Goal: Task Accomplishment & Management: Complete application form

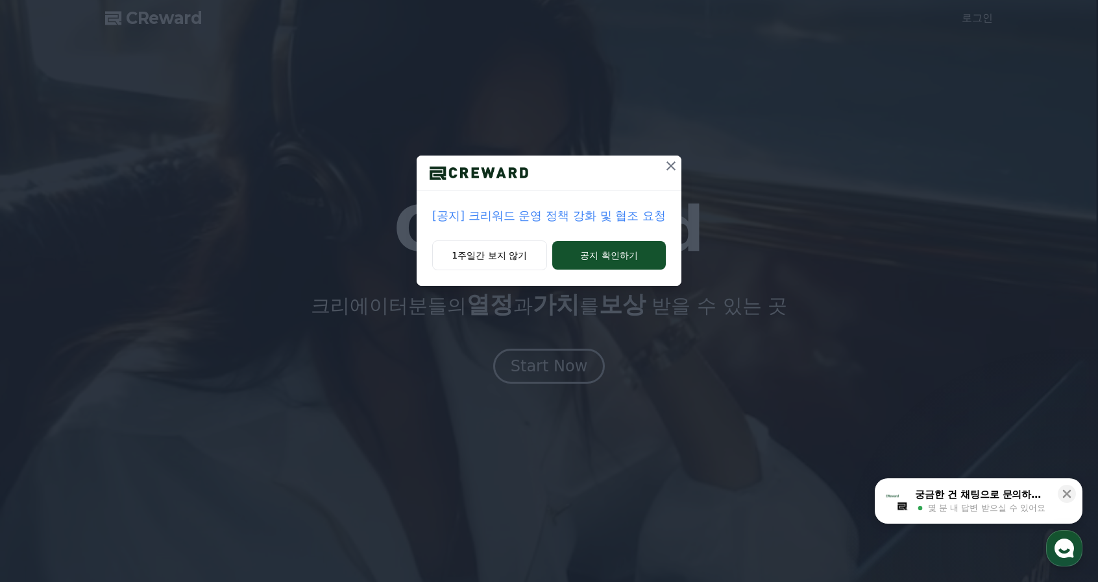
click at [616, 217] on p "[공지] 크리워드 운영 정책 강화 및 협조 요청" at bounding box center [549, 216] width 234 height 18
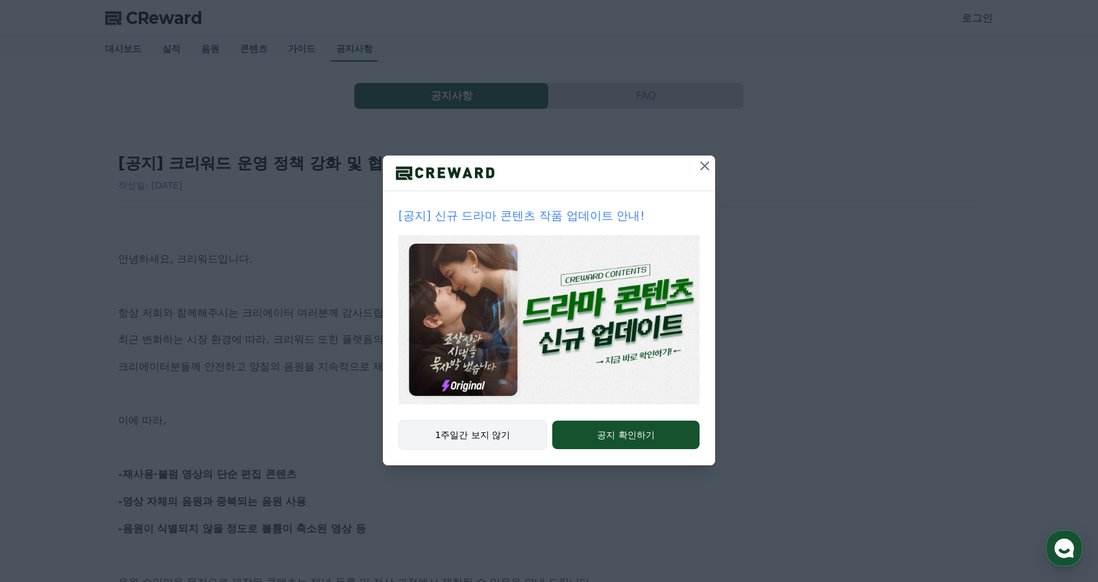
click at [488, 430] on button "1주일간 보지 않기" at bounding box center [472, 435] width 149 height 30
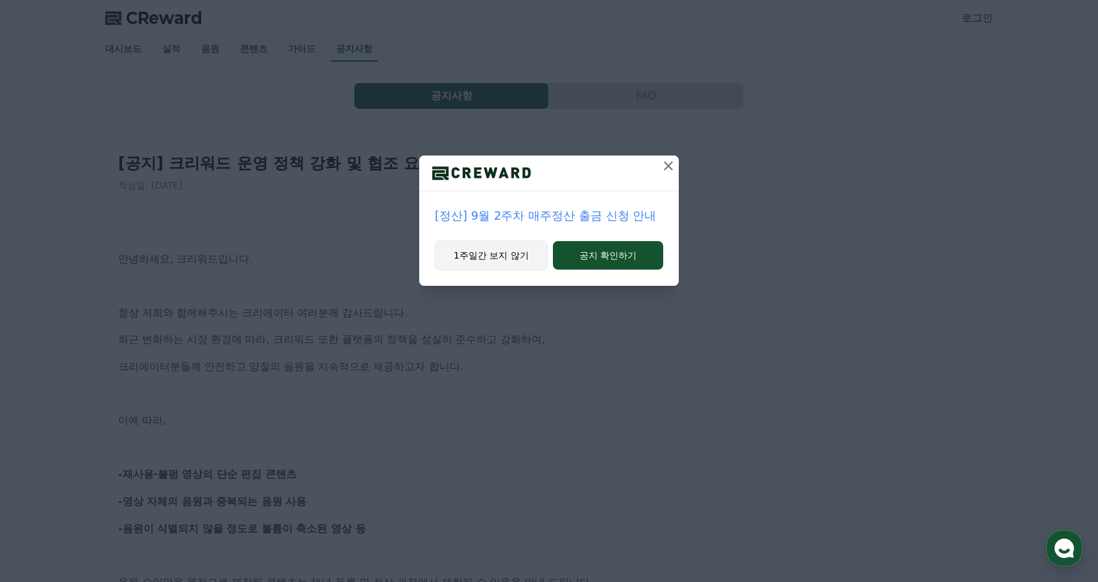
click at [514, 258] on button "1주일간 보지 않기" at bounding box center [491, 256] width 113 height 30
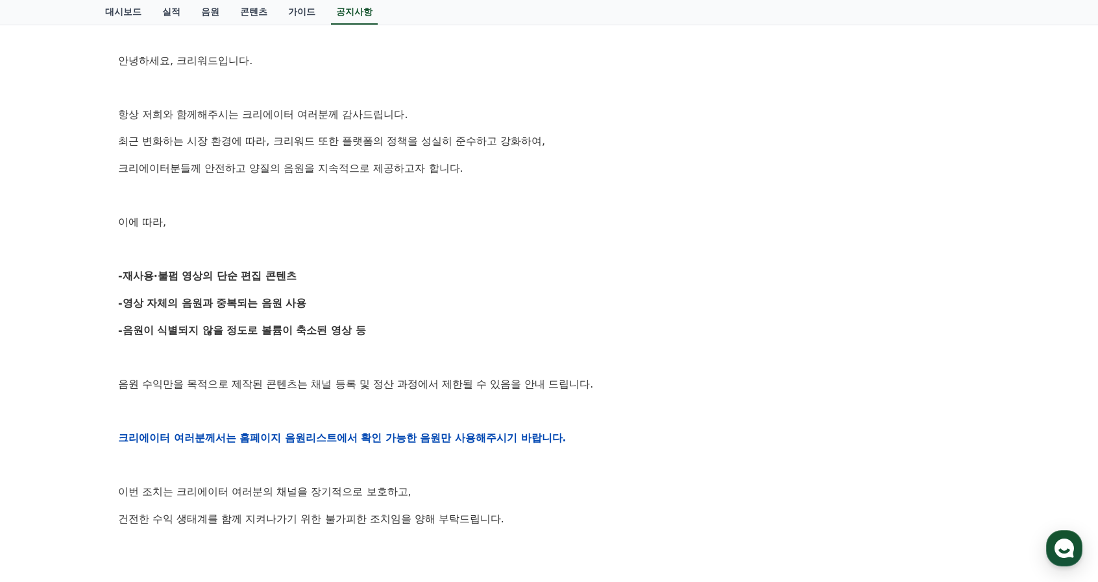
scroll to position [324, 0]
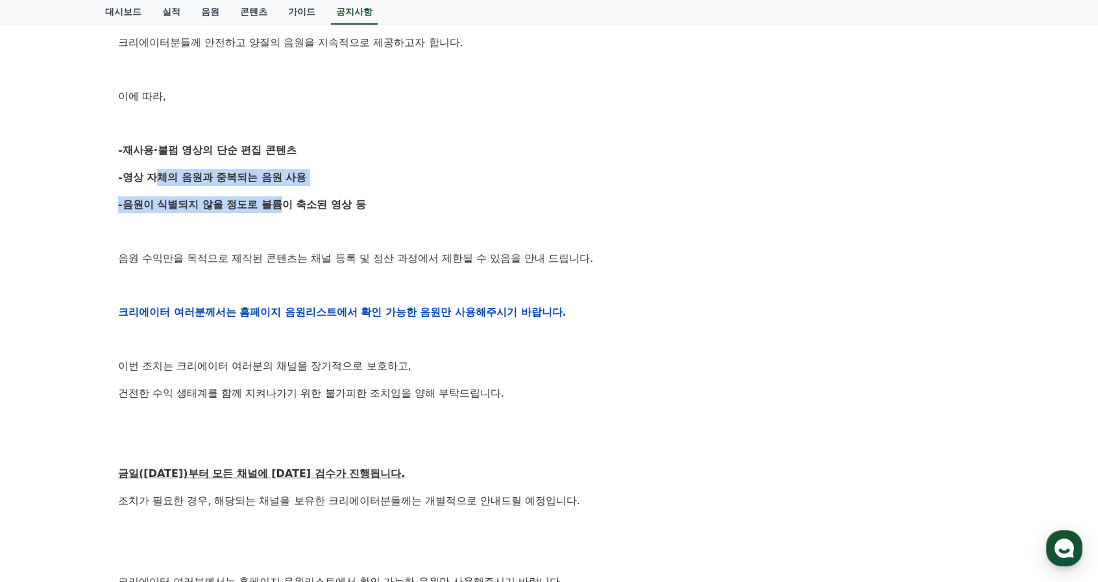
drag, startPoint x: 150, startPoint y: 177, endPoint x: 287, endPoint y: 209, distance: 140.5
click at [283, 206] on div "안녕하세요, 크리워드입니다. 항상 저희와 함께해주시는 크리에이터 여러분께 감사드립니다. 최근 변화하는 시장 환경에 따라, 크리워드 또한 플랫폼…" at bounding box center [548, 312] width 861 height 826
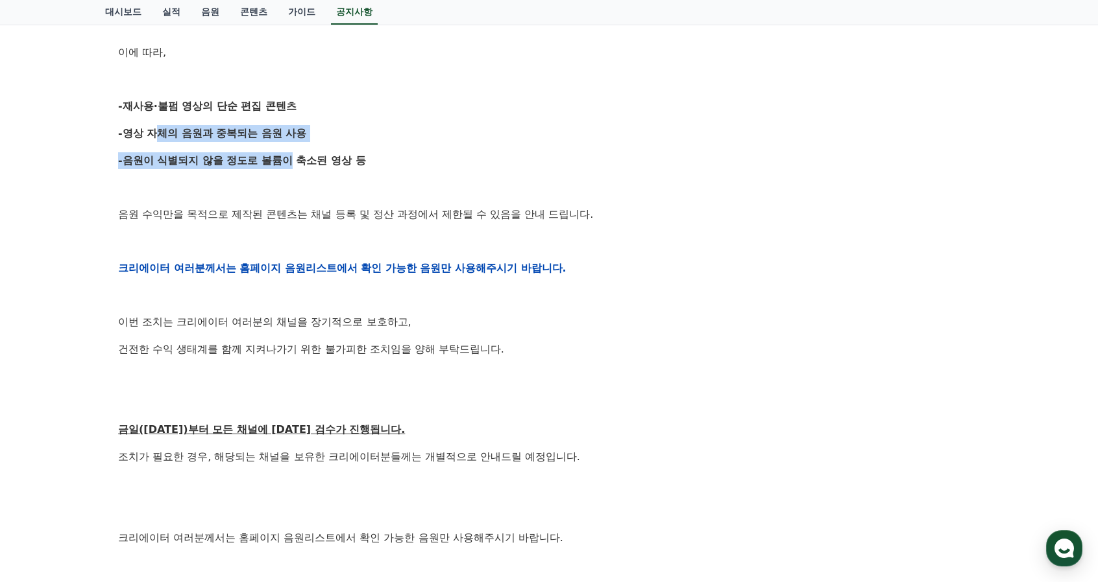
scroll to position [389, 0]
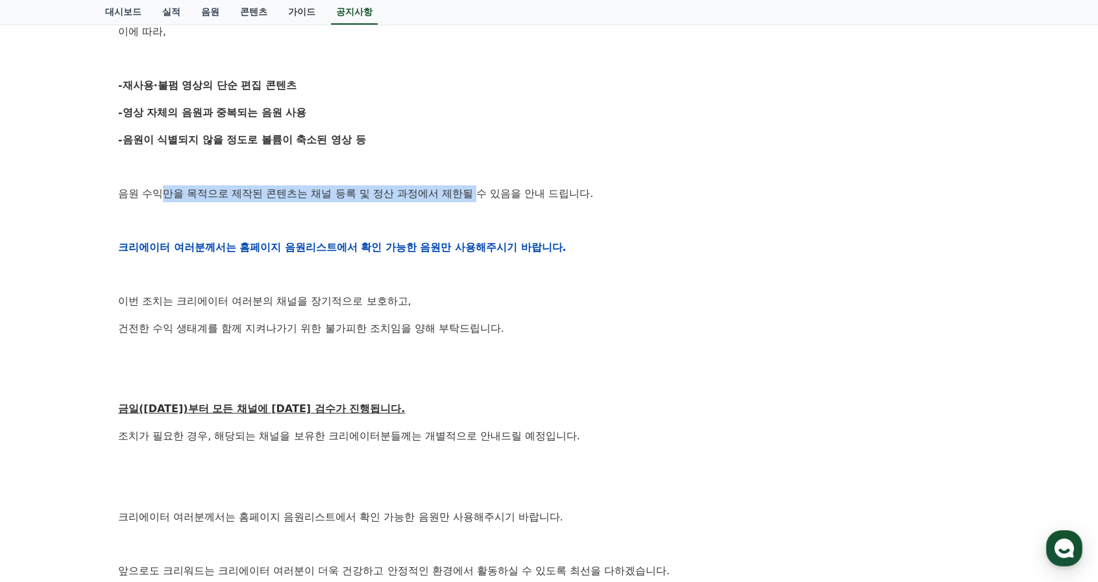
drag, startPoint x: 159, startPoint y: 192, endPoint x: 480, endPoint y: 200, distance: 321.2
click at [480, 200] on p "음원 수익만을 목적으로 제작된 콘텐츠는 채널 등록 및 정산 과정에서 제한될 수 있음을 안내 드립니다." at bounding box center [548, 194] width 861 height 17
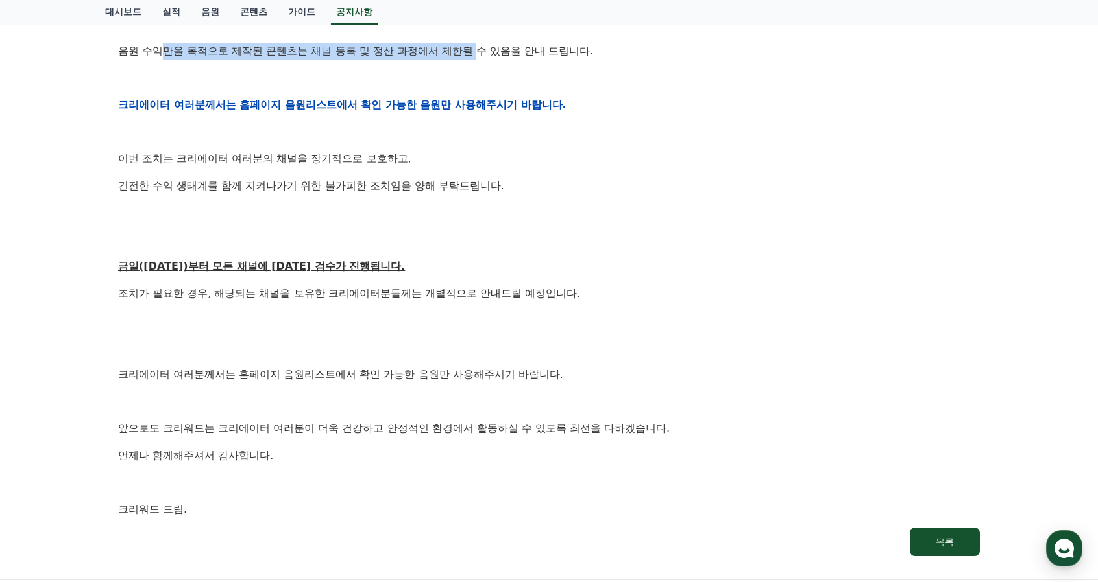
scroll to position [649, 0]
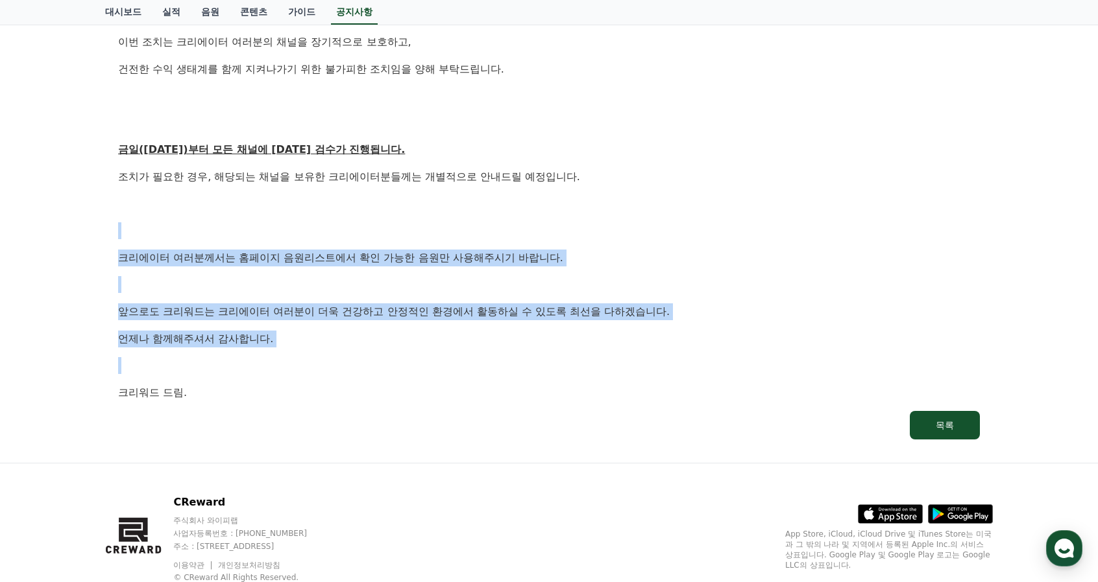
drag, startPoint x: 210, startPoint y: 230, endPoint x: 263, endPoint y: 375, distance: 153.9
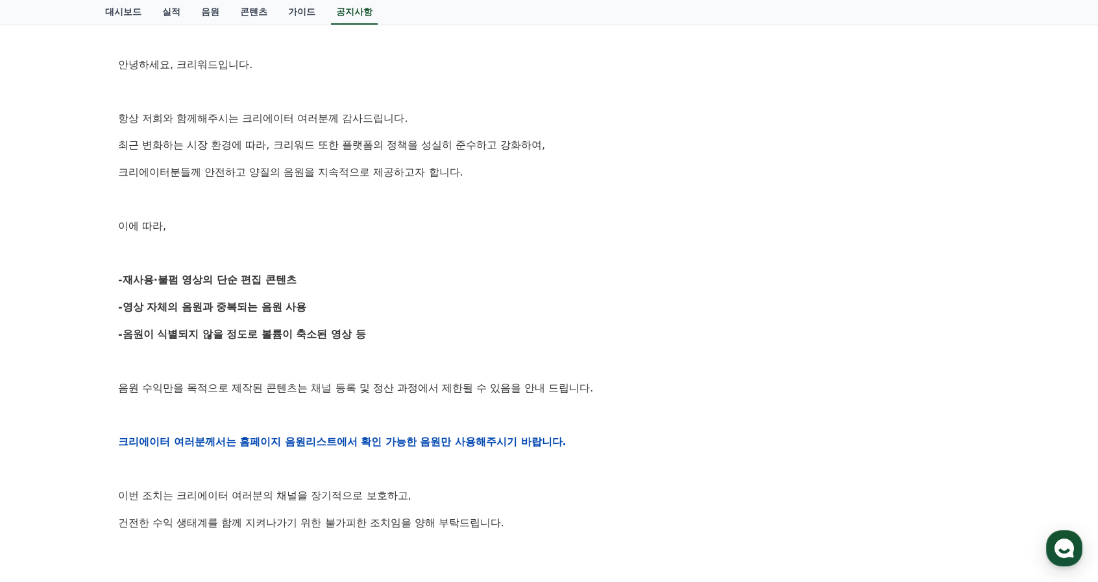
scroll to position [0, 0]
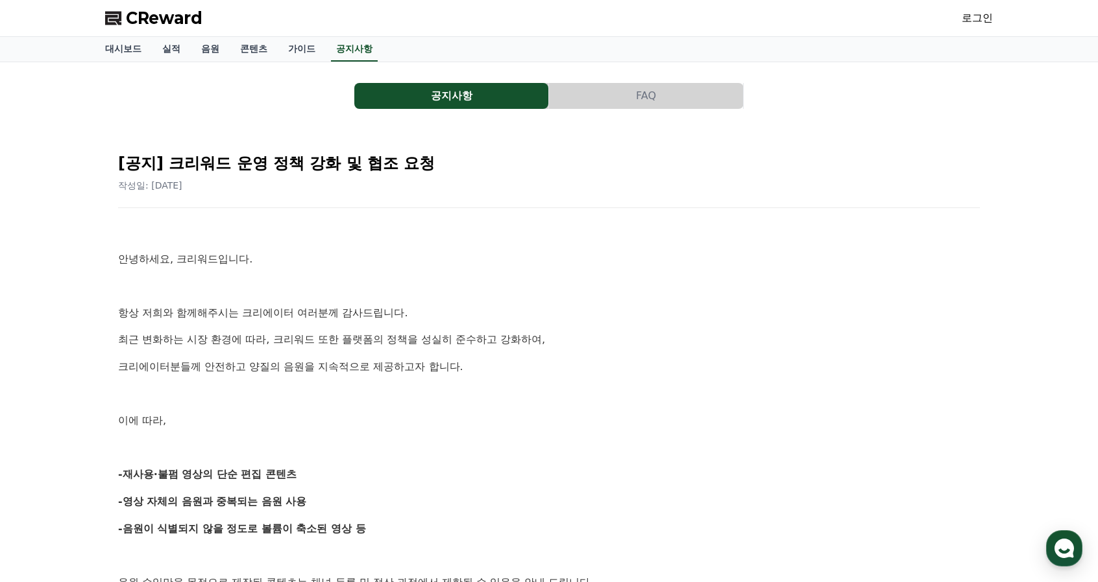
click at [141, 8] on span "CReward" at bounding box center [164, 18] width 77 height 21
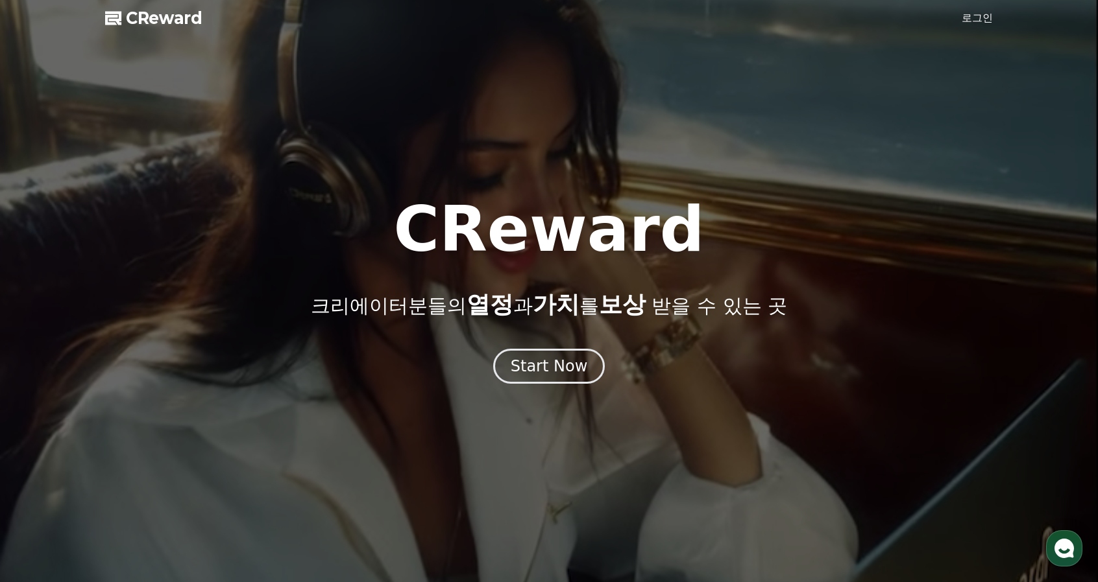
click at [974, 19] on link "로그인" at bounding box center [976, 18] width 31 height 16
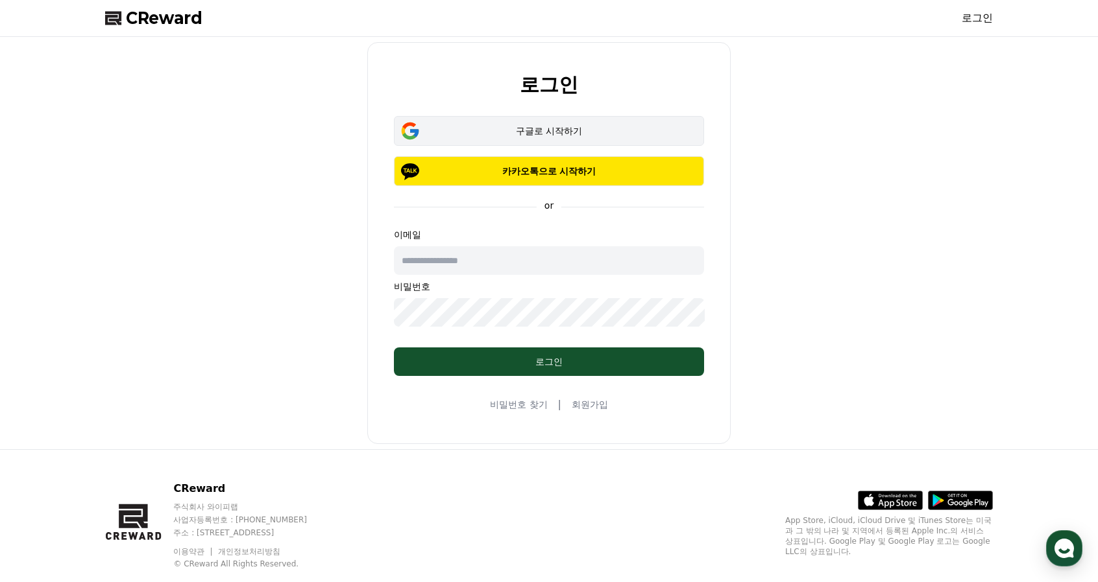
click at [618, 126] on div "구글로 시작하기" at bounding box center [549, 131] width 272 height 13
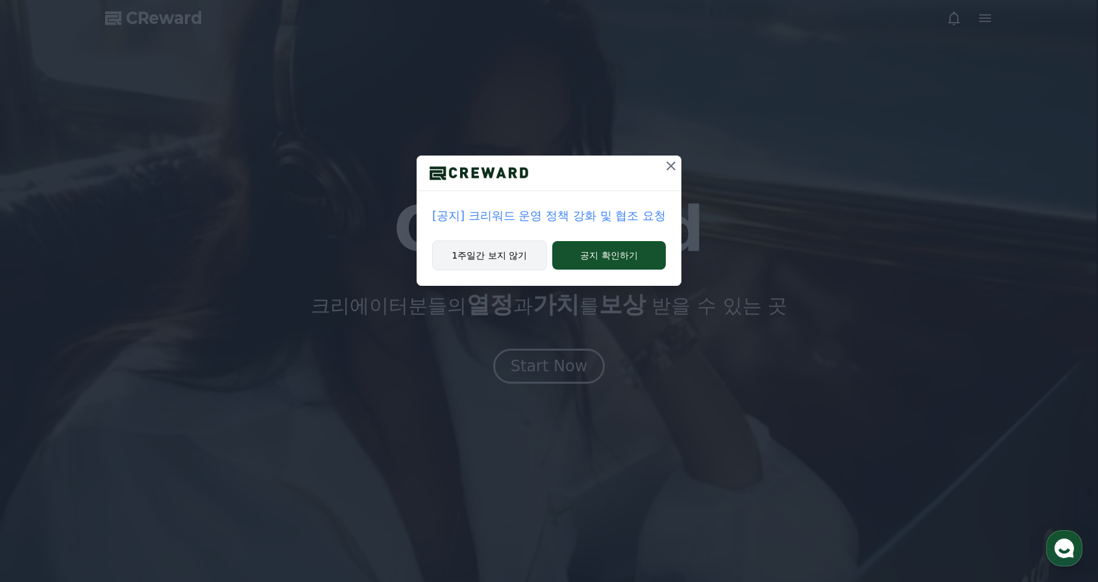
click at [487, 258] on button "1주일간 보지 않기" at bounding box center [489, 256] width 115 height 30
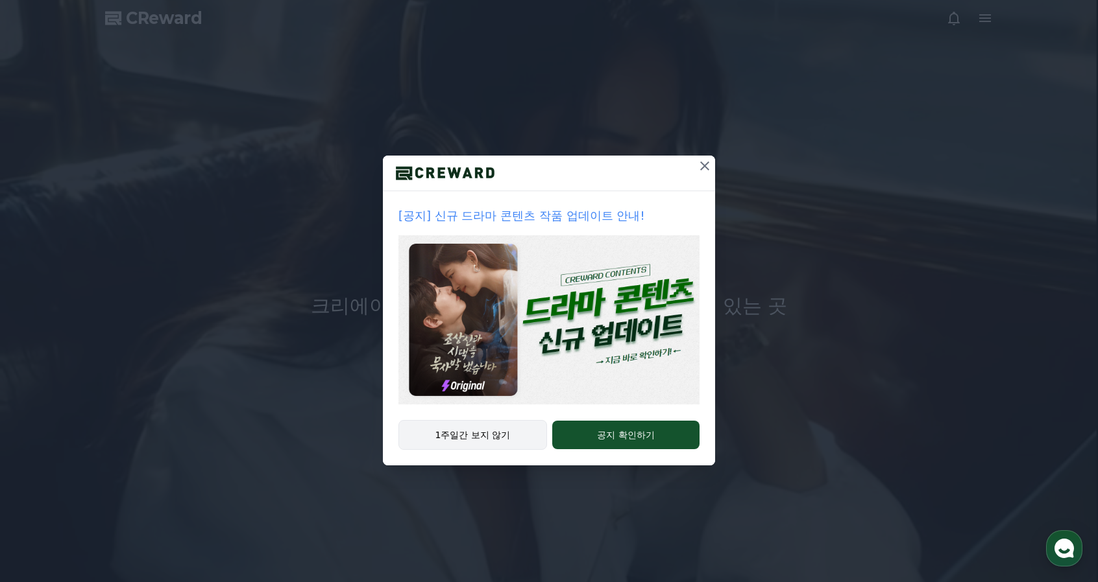
click at [497, 437] on button "1주일간 보지 않기" at bounding box center [472, 435] width 149 height 30
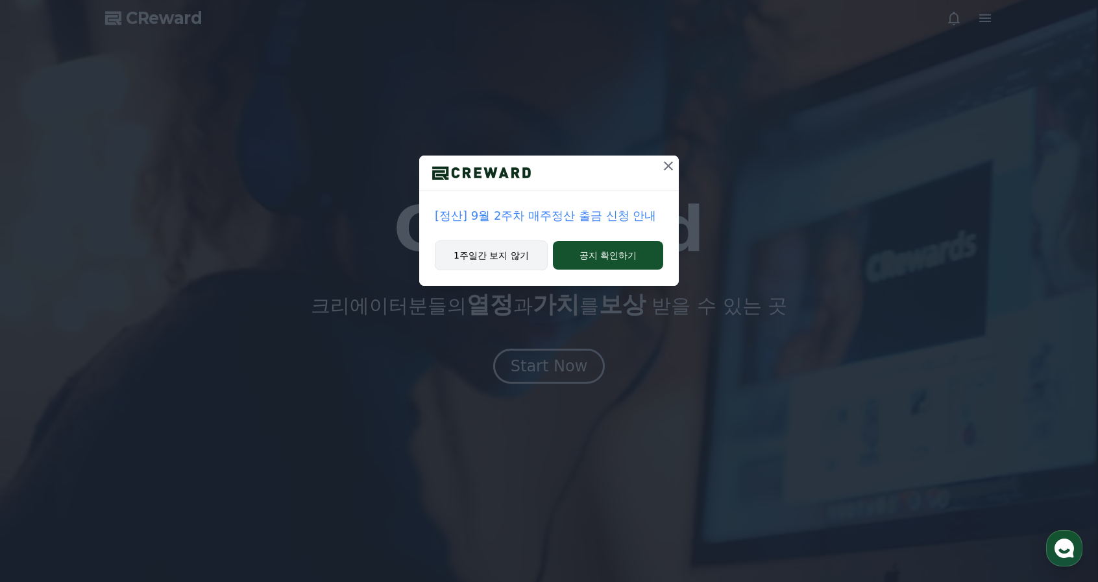
click at [498, 256] on button "1주일간 보지 않기" at bounding box center [491, 256] width 113 height 30
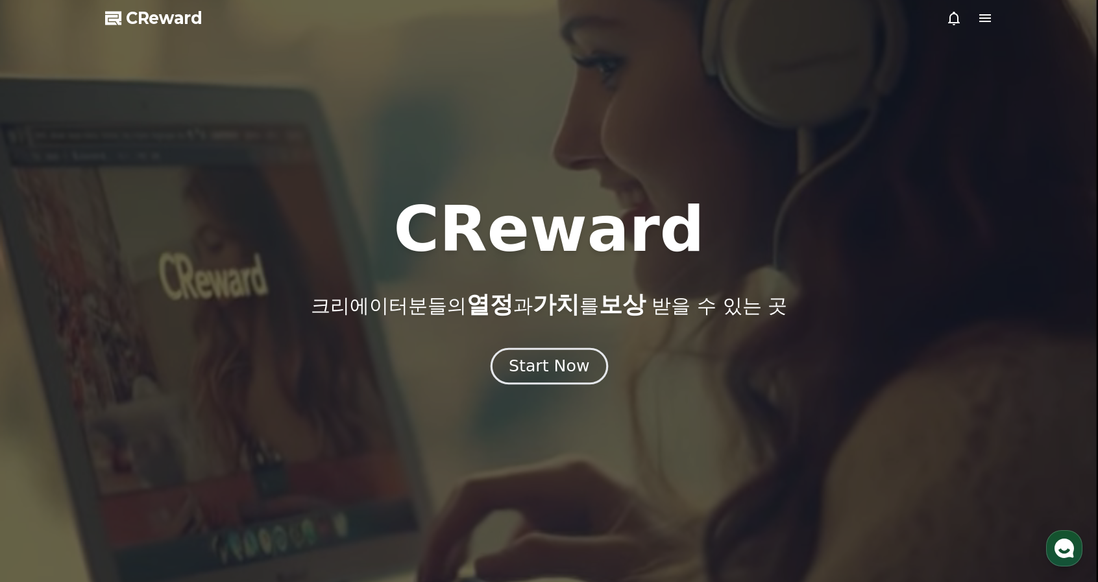
click at [571, 364] on div "Start Now" at bounding box center [549, 366] width 80 height 22
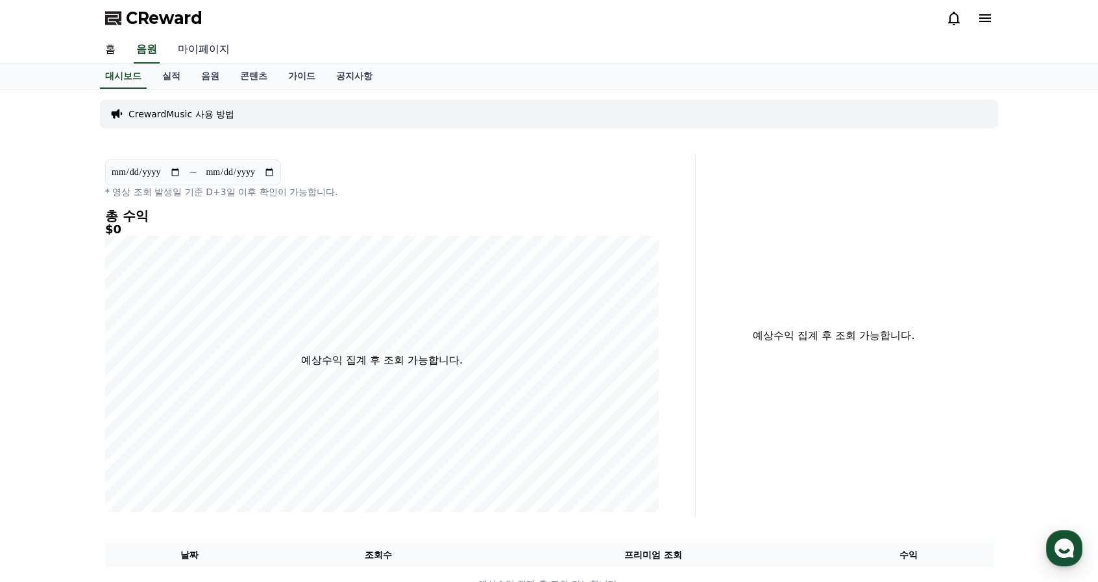
click at [191, 49] on link "마이페이지" at bounding box center [203, 49] width 73 height 27
select select "**********"
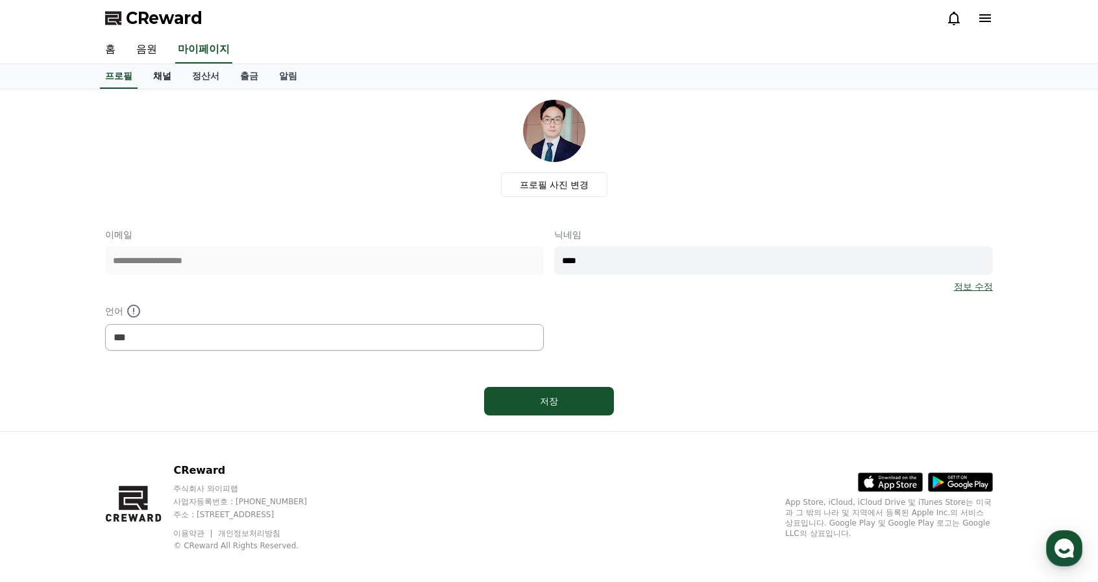
click at [160, 81] on link "채널" at bounding box center [162, 76] width 39 height 25
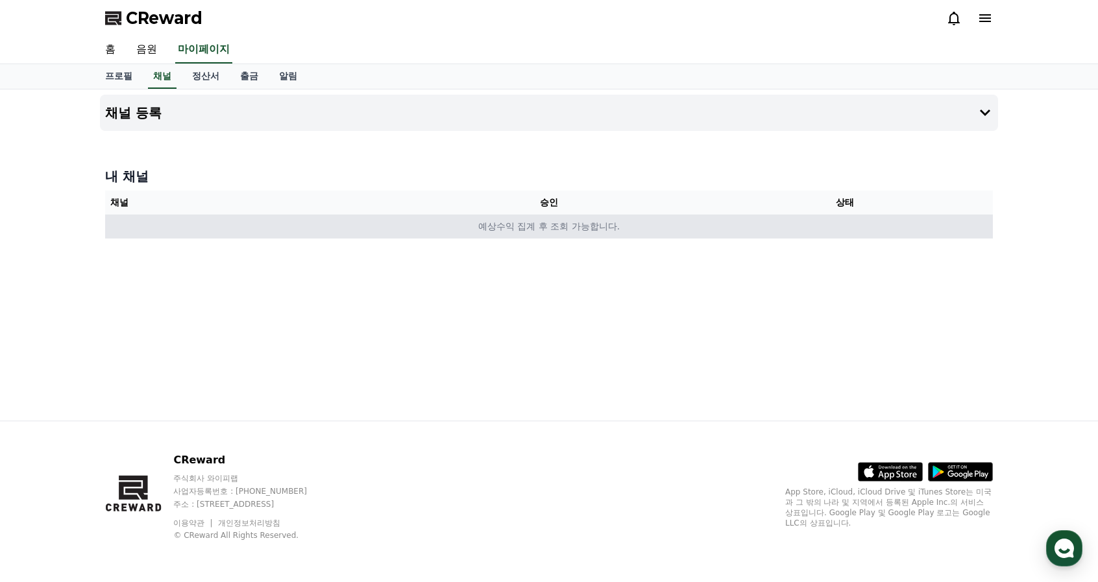
click at [531, 229] on td "예상수익 집계 후 조회 가능합니다." at bounding box center [548, 227] width 887 height 24
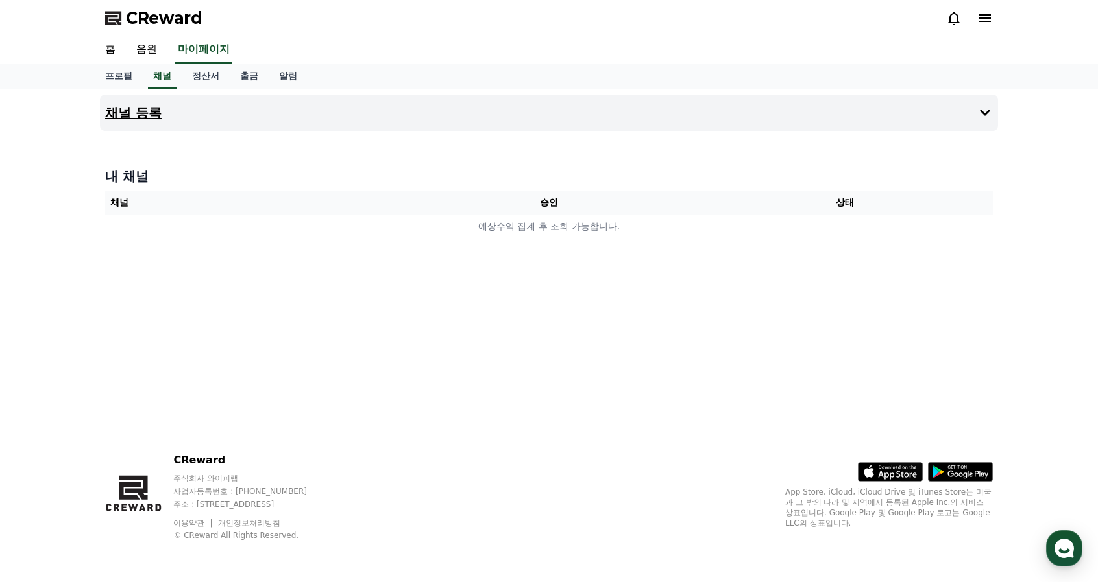
click at [141, 108] on h4 "채널 등록" at bounding box center [133, 113] width 56 height 14
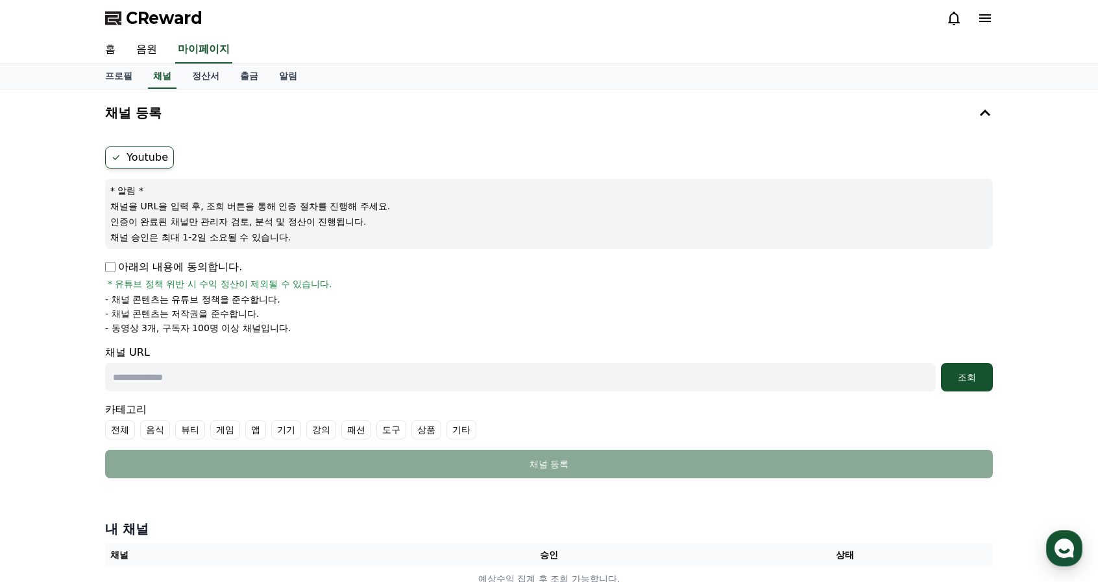
scroll to position [65, 0]
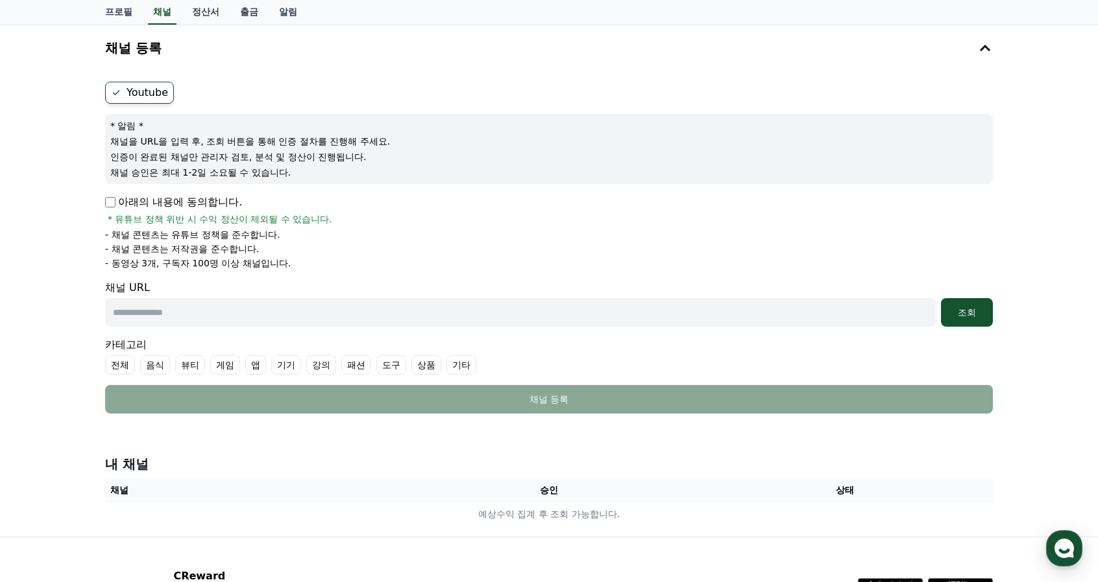
click at [463, 321] on input "text" at bounding box center [520, 312] width 830 height 29
click at [301, 306] on input "text" at bounding box center [520, 312] width 830 height 29
paste input "**********"
type input "**********"
click at [970, 317] on div "조회" at bounding box center [967, 312] width 42 height 13
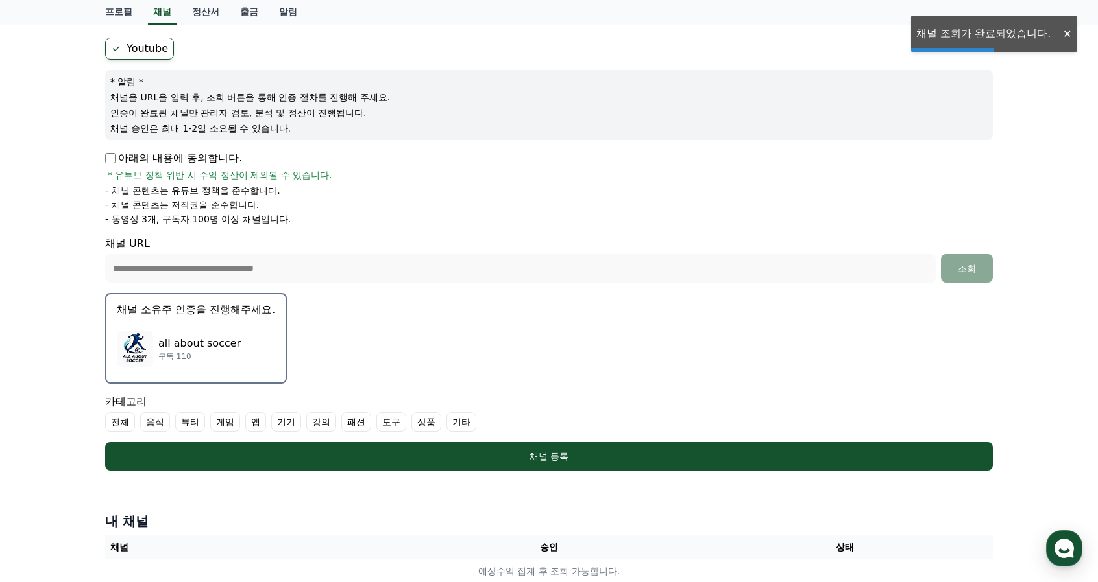
scroll to position [130, 0]
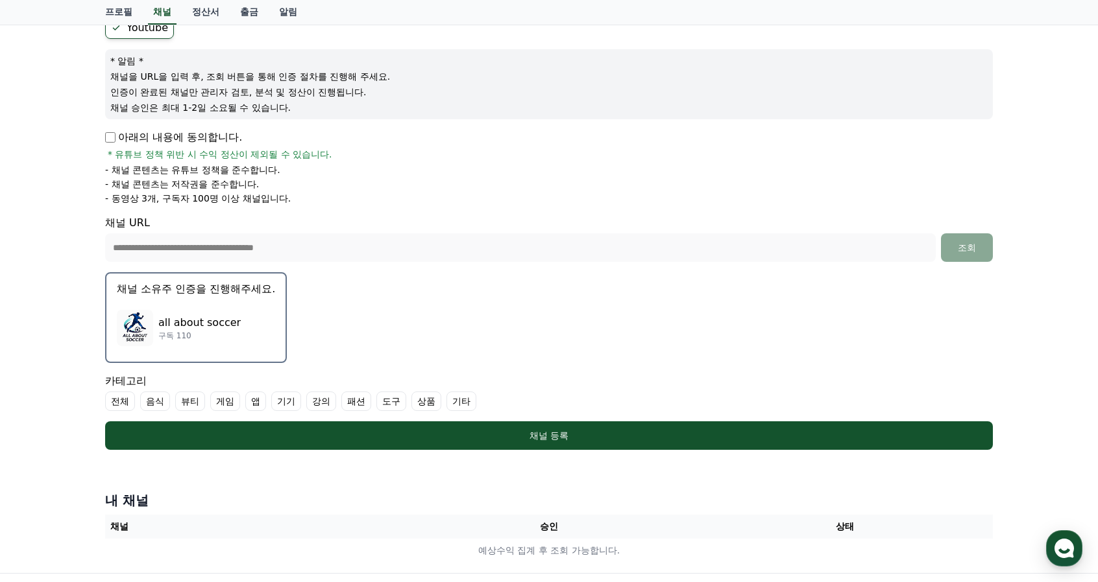
click at [242, 317] on div "all about soccer 구독 110" at bounding box center [196, 328] width 158 height 52
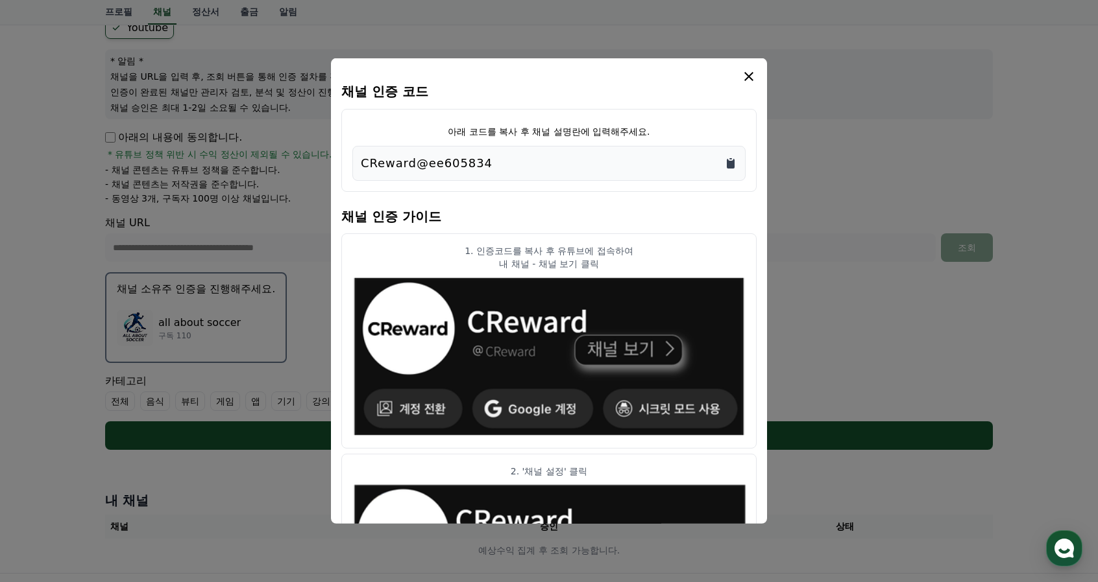
click at [732, 163] on icon "Copy to clipboard" at bounding box center [731, 164] width 8 height 10
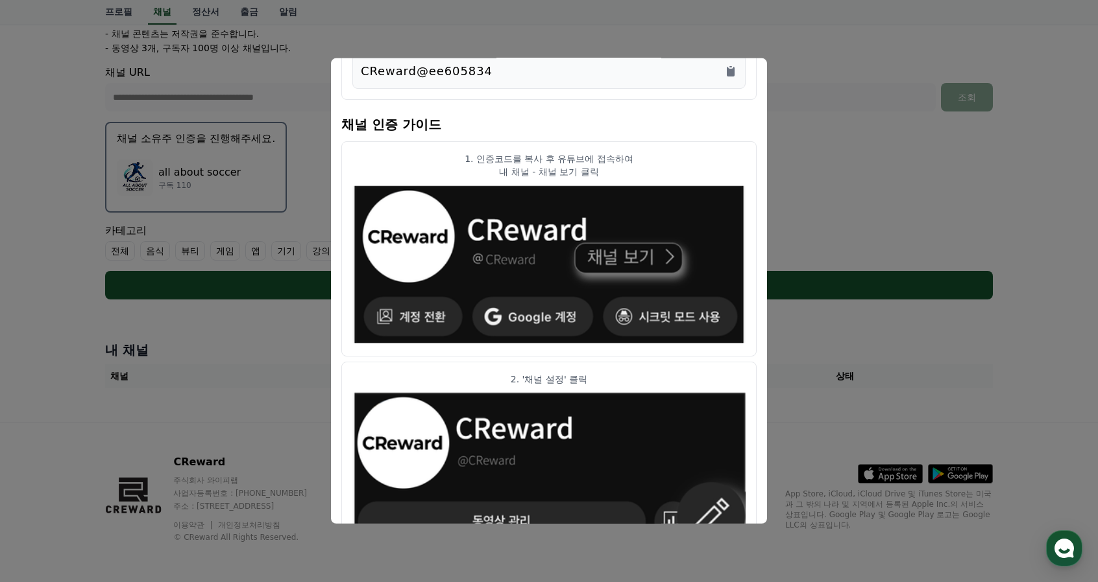
scroll to position [0, 0]
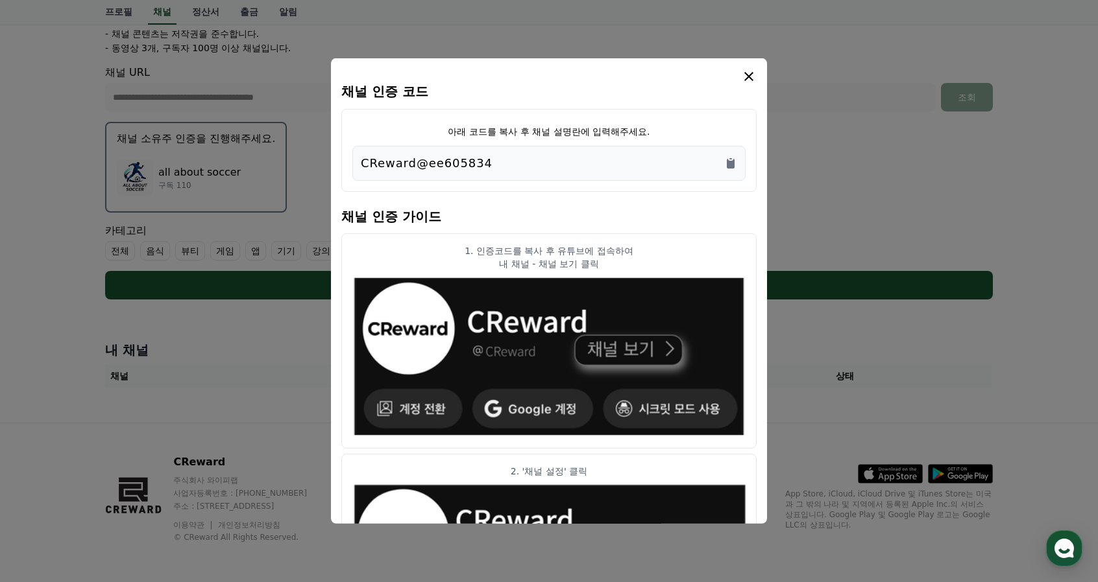
click at [750, 75] on icon "modal" at bounding box center [748, 76] width 9 height 9
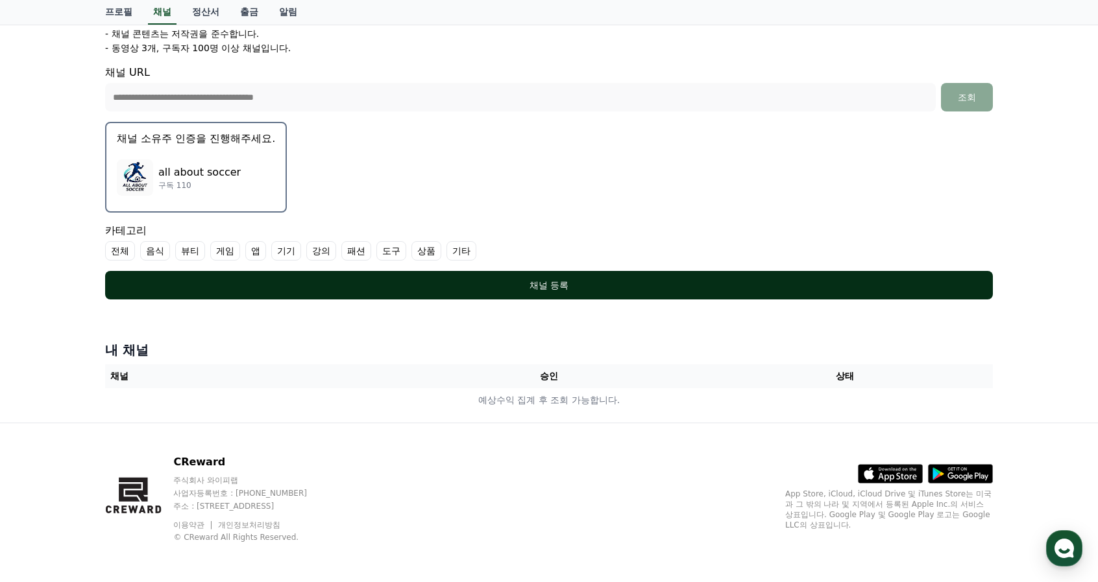
click at [511, 279] on div "채널 등록" at bounding box center [548, 285] width 835 height 13
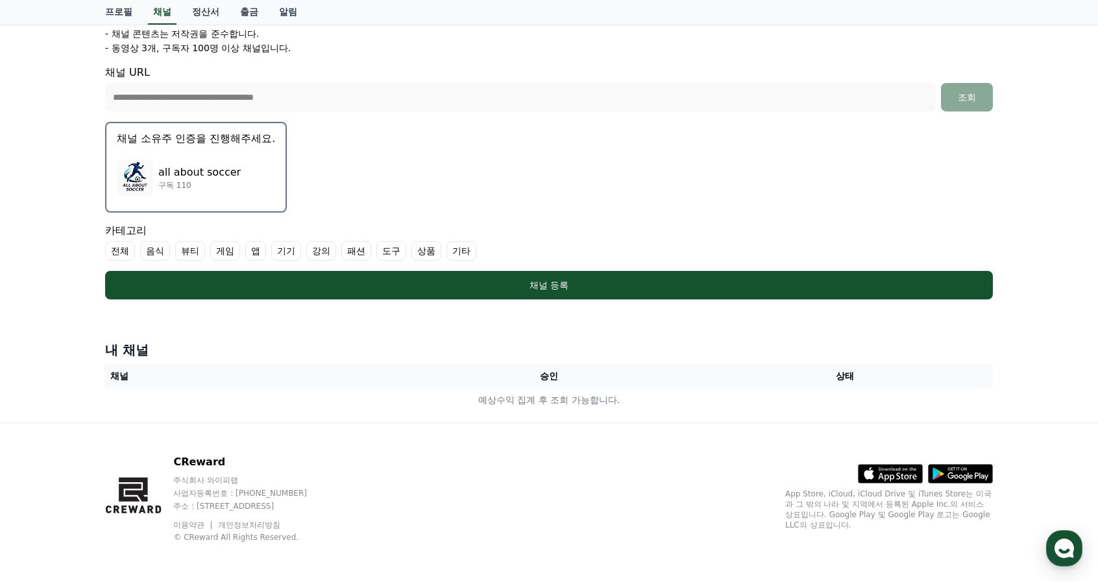
click at [453, 249] on label "기타" at bounding box center [461, 250] width 30 height 19
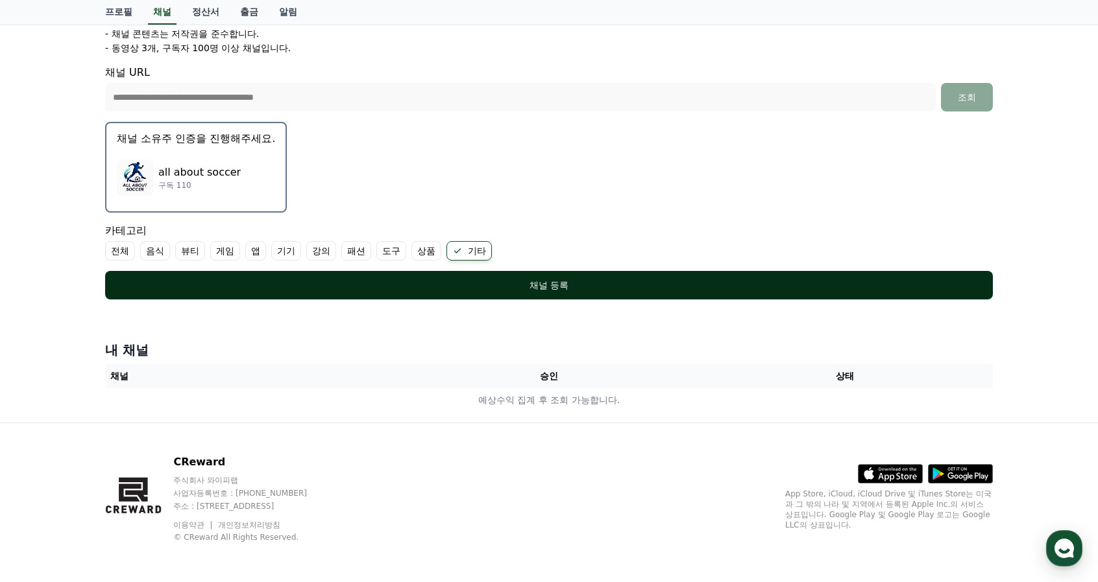
click at [435, 281] on div "채널 등록" at bounding box center [548, 285] width 835 height 13
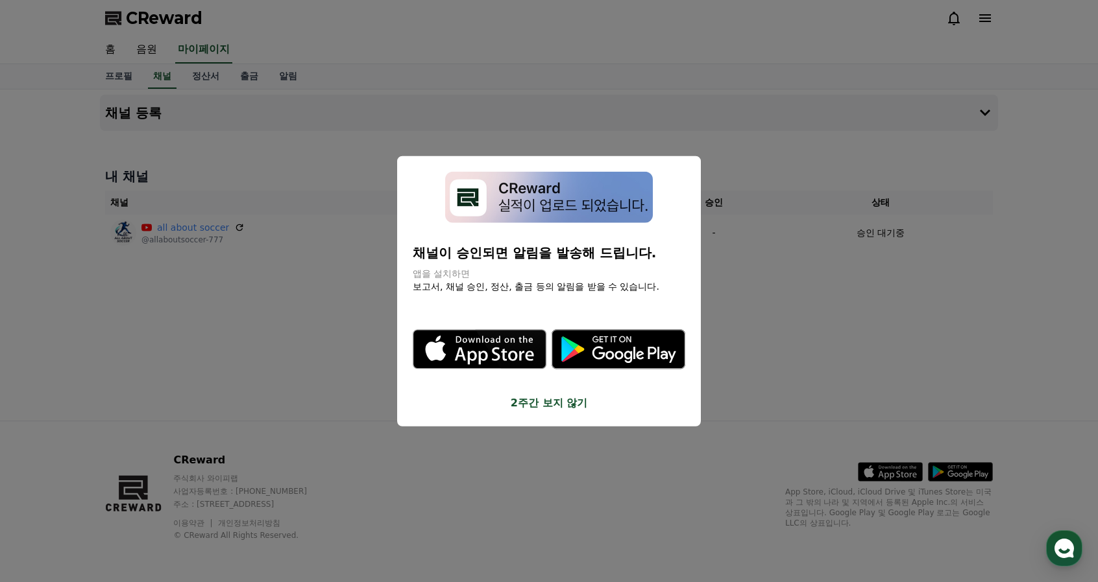
click at [534, 402] on button "2주간 보지 않기" at bounding box center [549, 403] width 272 height 16
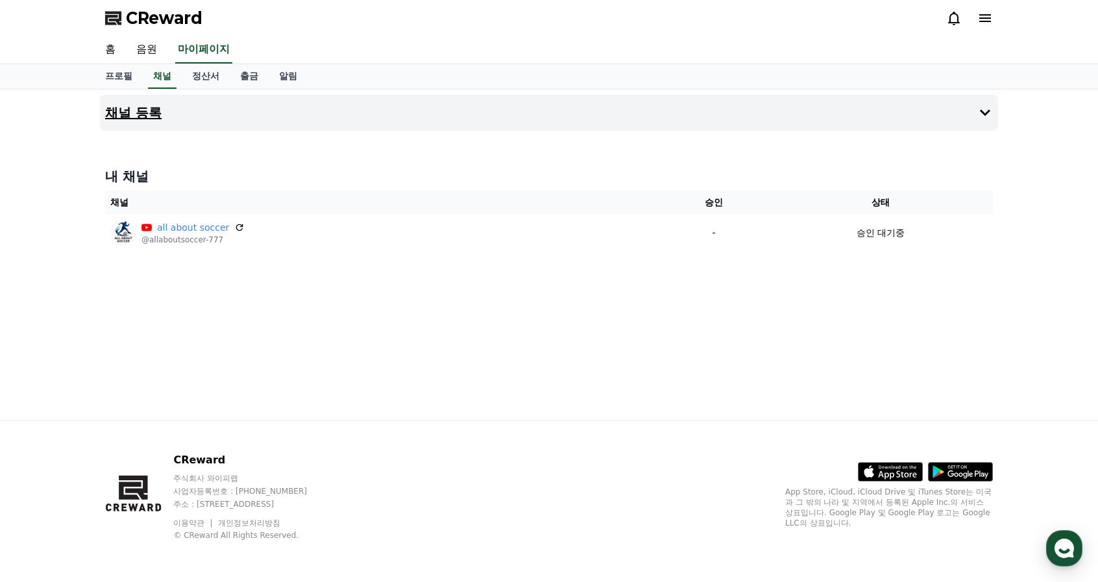
click at [240, 114] on button "채널 등록" at bounding box center [549, 113] width 898 height 36
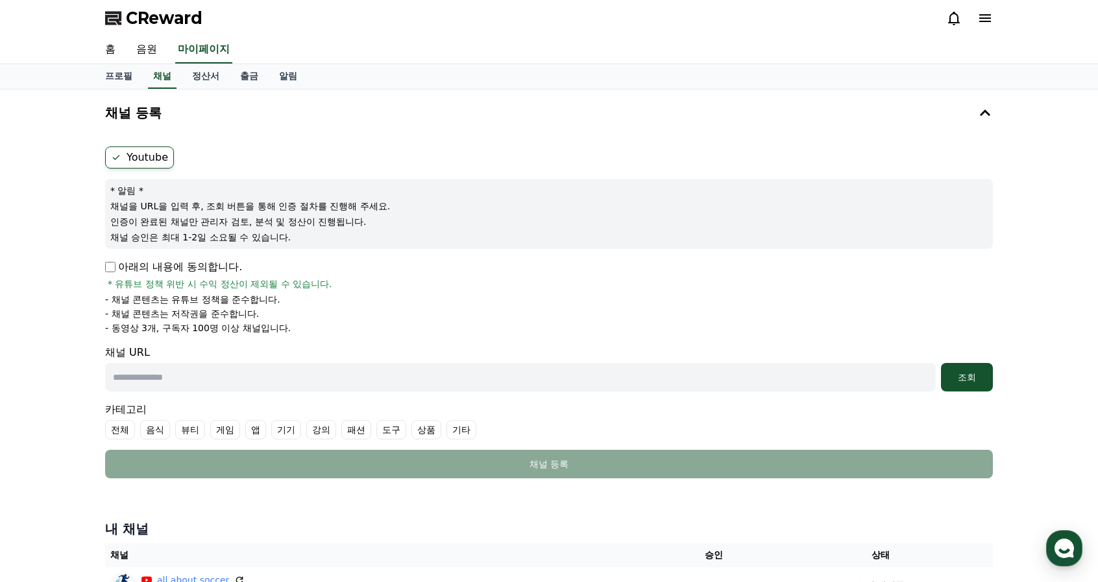
click at [131, 265] on p "아래의 내용에 동의합니다." at bounding box center [173, 267] width 137 height 16
click at [295, 383] on input "text" at bounding box center [520, 377] width 830 height 29
paste input "**********"
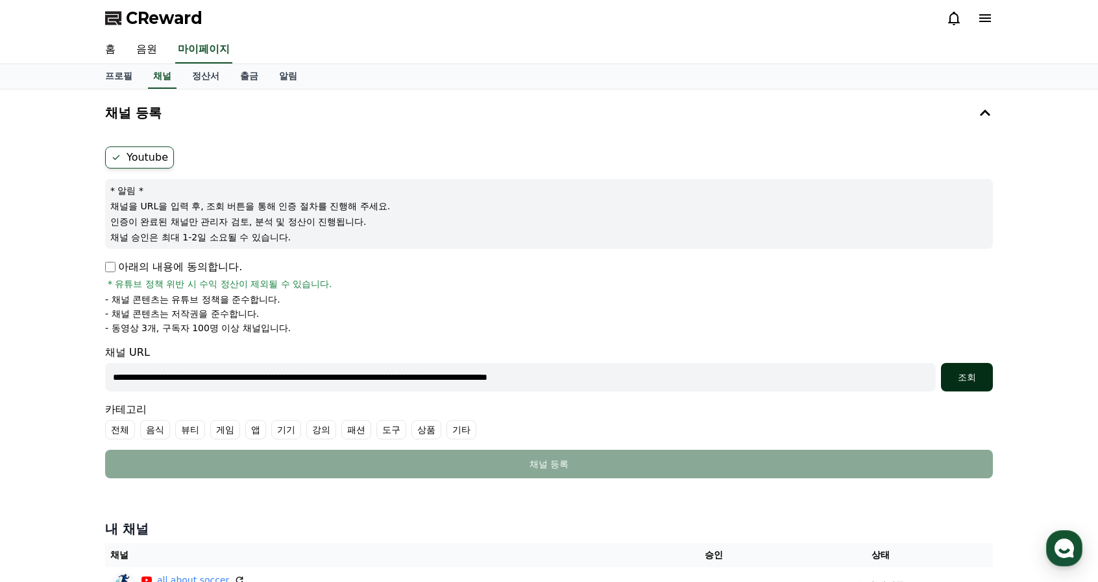
type input "**********"
click at [965, 379] on div "조회" at bounding box center [967, 377] width 42 height 13
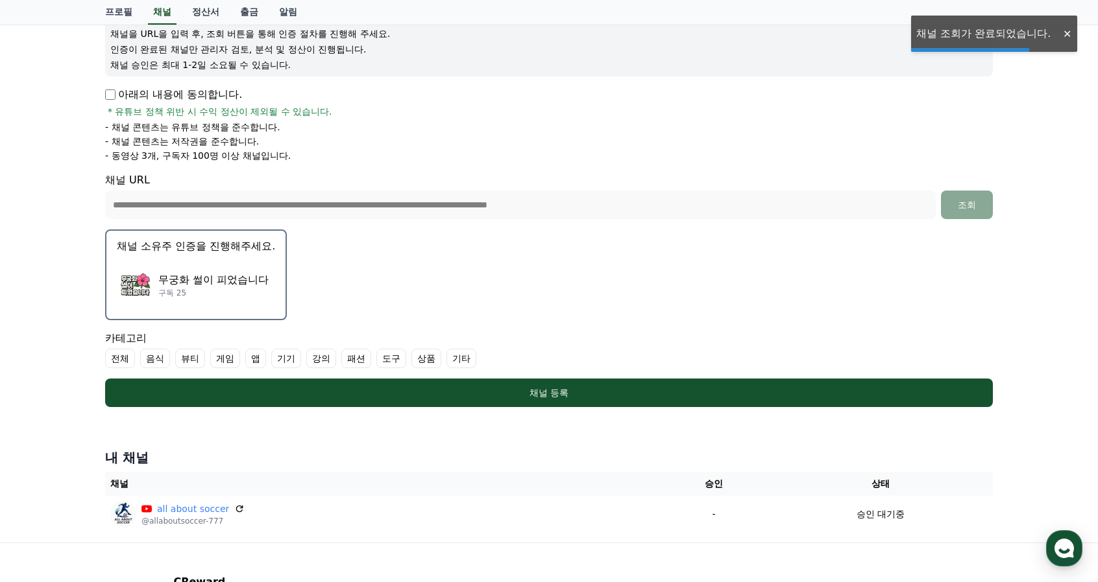
scroll to position [195, 0]
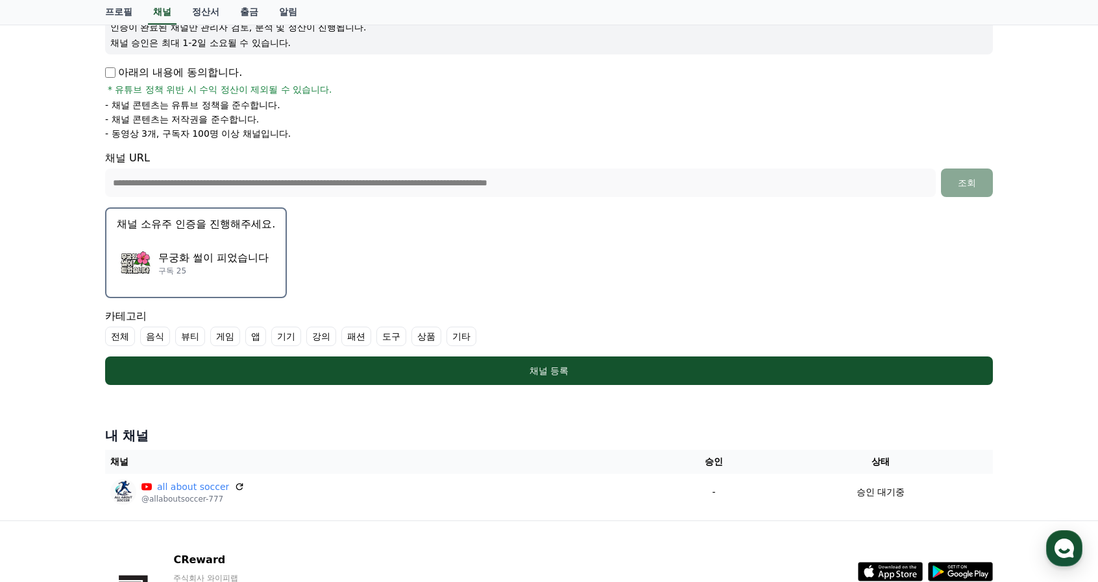
click at [181, 250] on p "무궁화 썰이 피었습니다" at bounding box center [213, 258] width 110 height 16
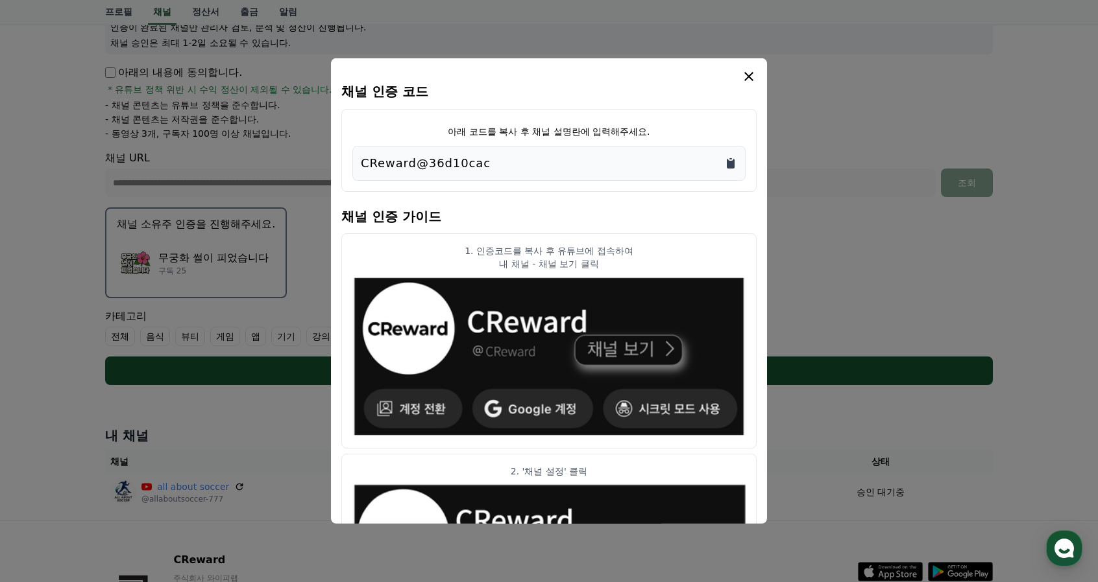
click at [730, 159] on icon "Copy to clipboard" at bounding box center [730, 163] width 13 height 13
click at [749, 77] on icon "modal" at bounding box center [748, 76] width 9 height 9
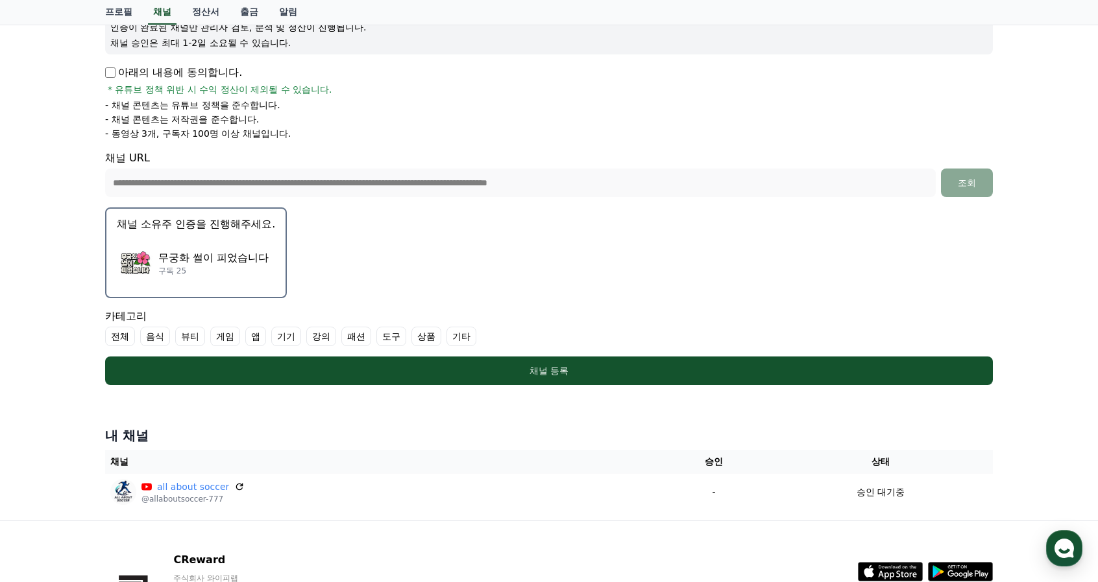
click at [462, 339] on label "기타" at bounding box center [461, 336] width 30 height 19
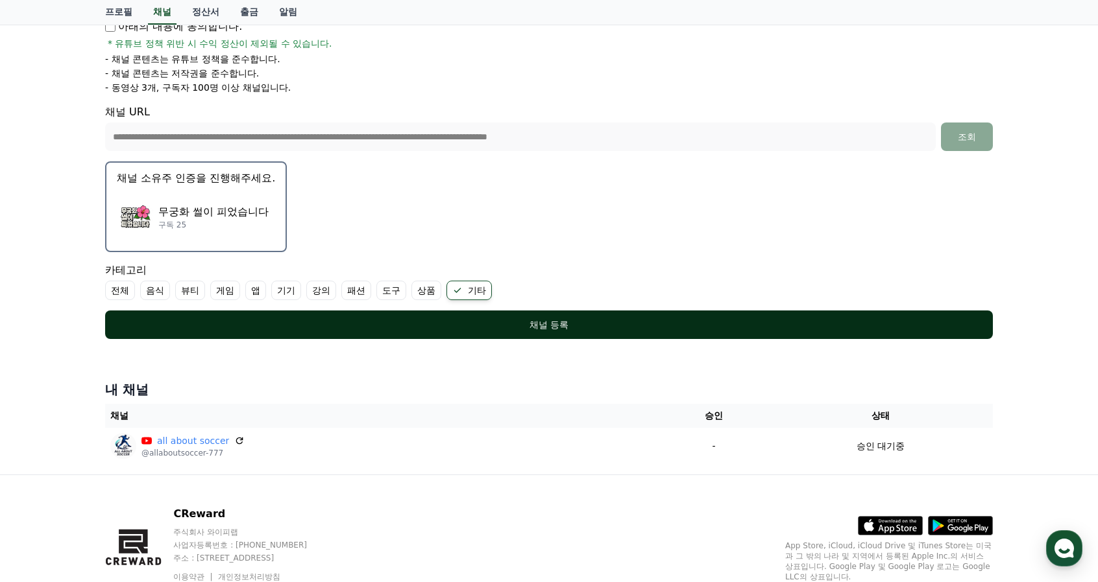
scroll to position [293, 0]
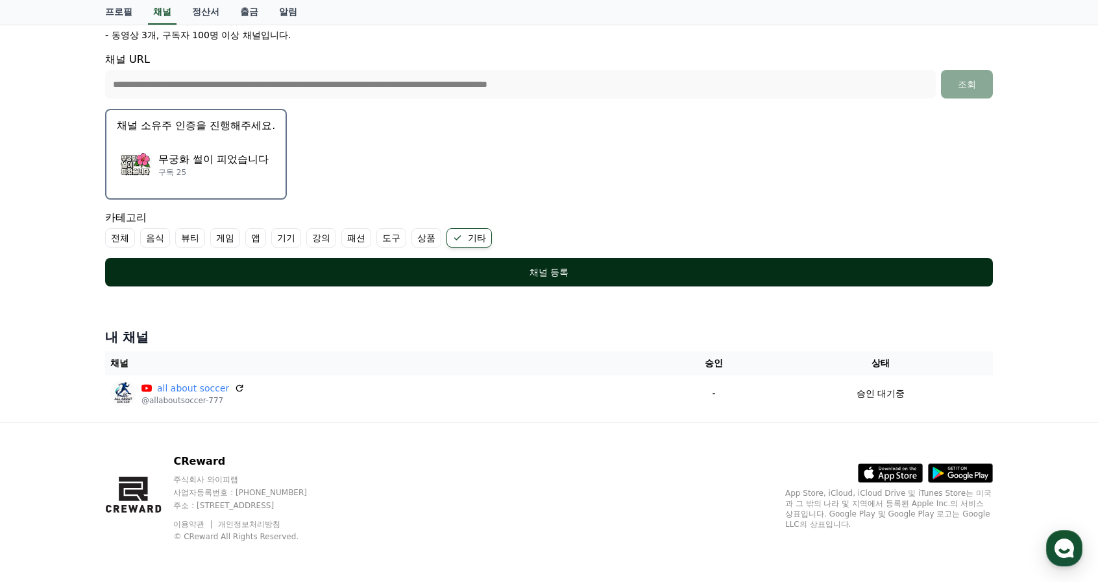
click at [560, 274] on div "채널 등록" at bounding box center [548, 272] width 835 height 13
